Goal: Task Accomplishment & Management: Use online tool/utility

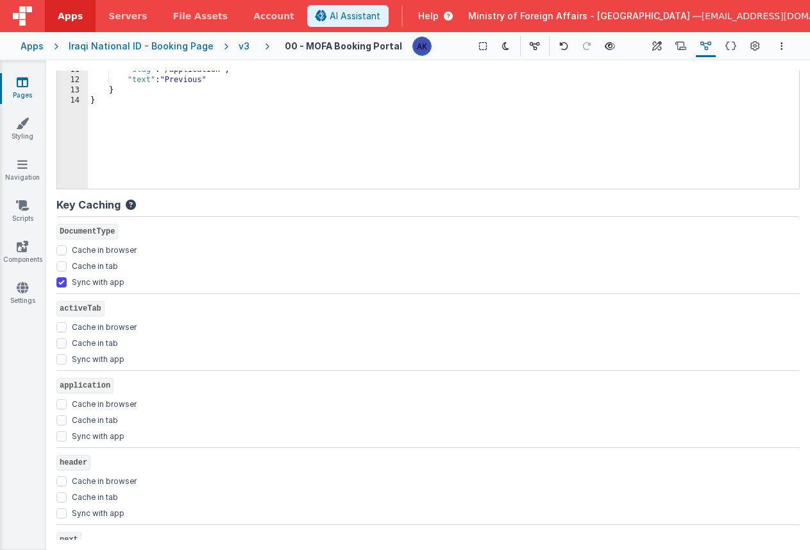
scroll to position [219, 0]
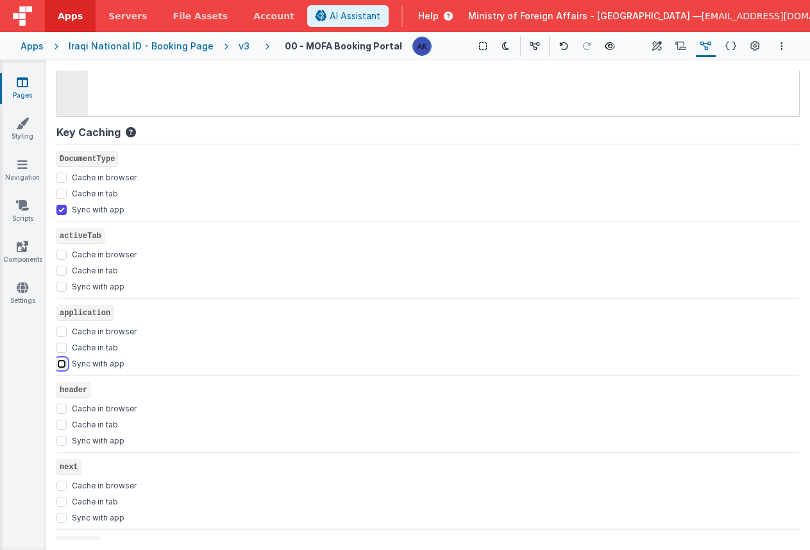
click at [65, 363] on input "Sync with app" at bounding box center [61, 364] width 10 height 10
checkbox input "true"
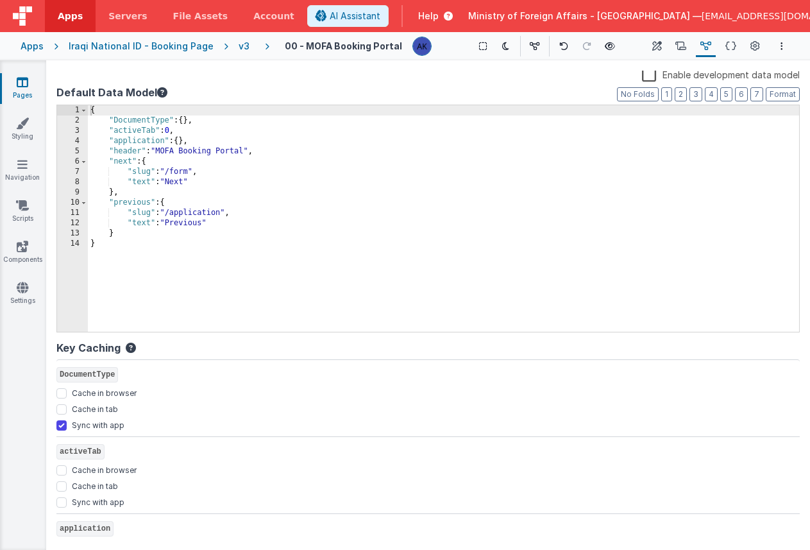
scroll to position [0, 0]
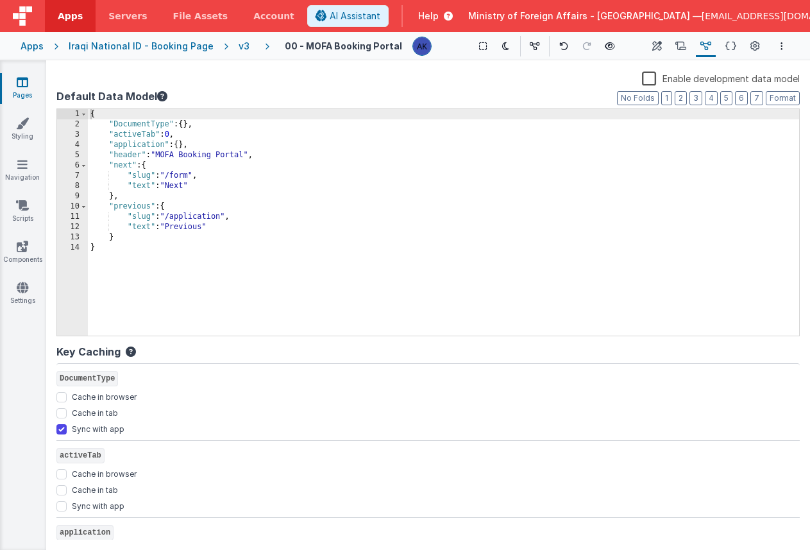
click at [37, 48] on div "Apps" at bounding box center [32, 46] width 23 height 13
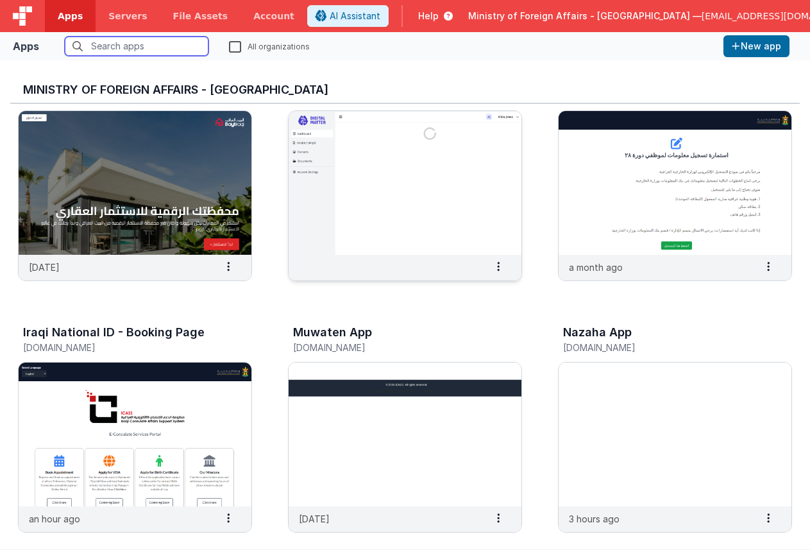
scroll to position [101, 0]
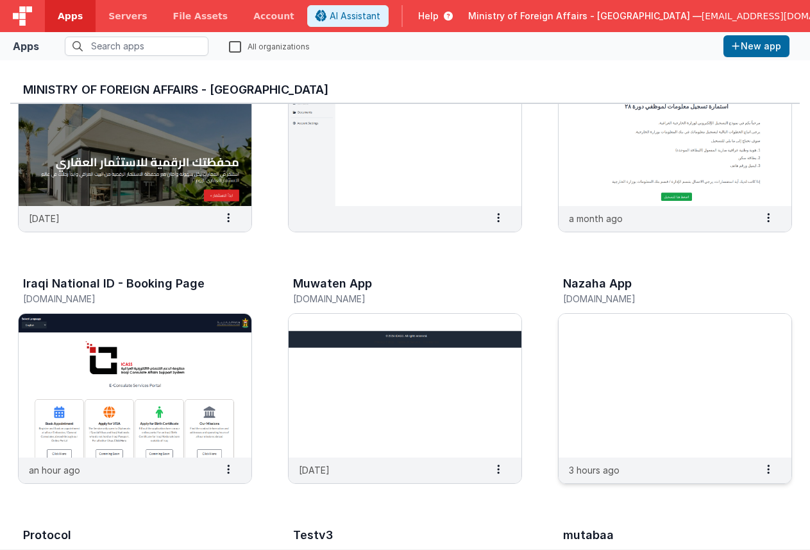
click at [630, 350] on img at bounding box center [675, 386] width 233 height 144
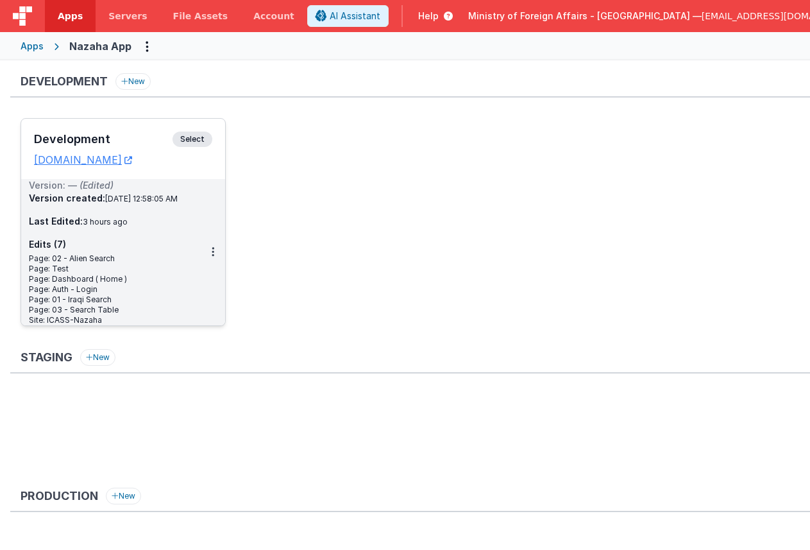
click at [209, 141] on span "Select" at bounding box center [193, 139] width 40 height 15
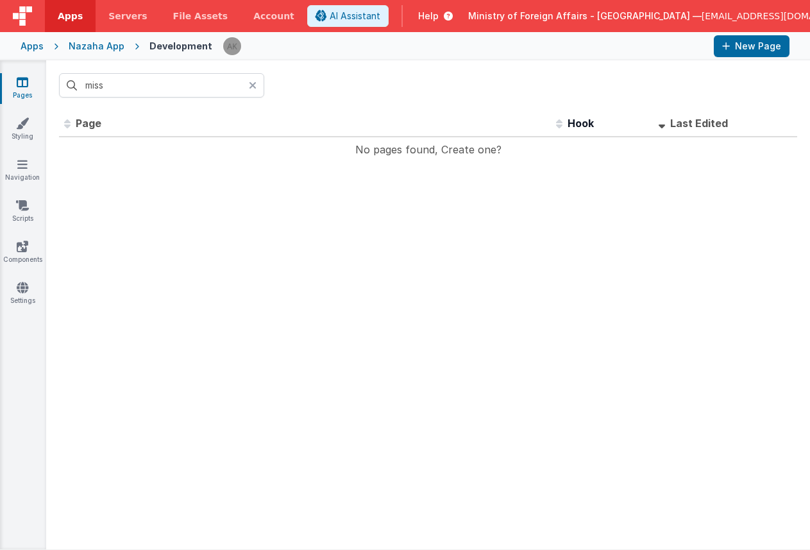
click at [255, 87] on icon at bounding box center [253, 85] width 8 height 10
